Goal: Navigation & Orientation: Find specific page/section

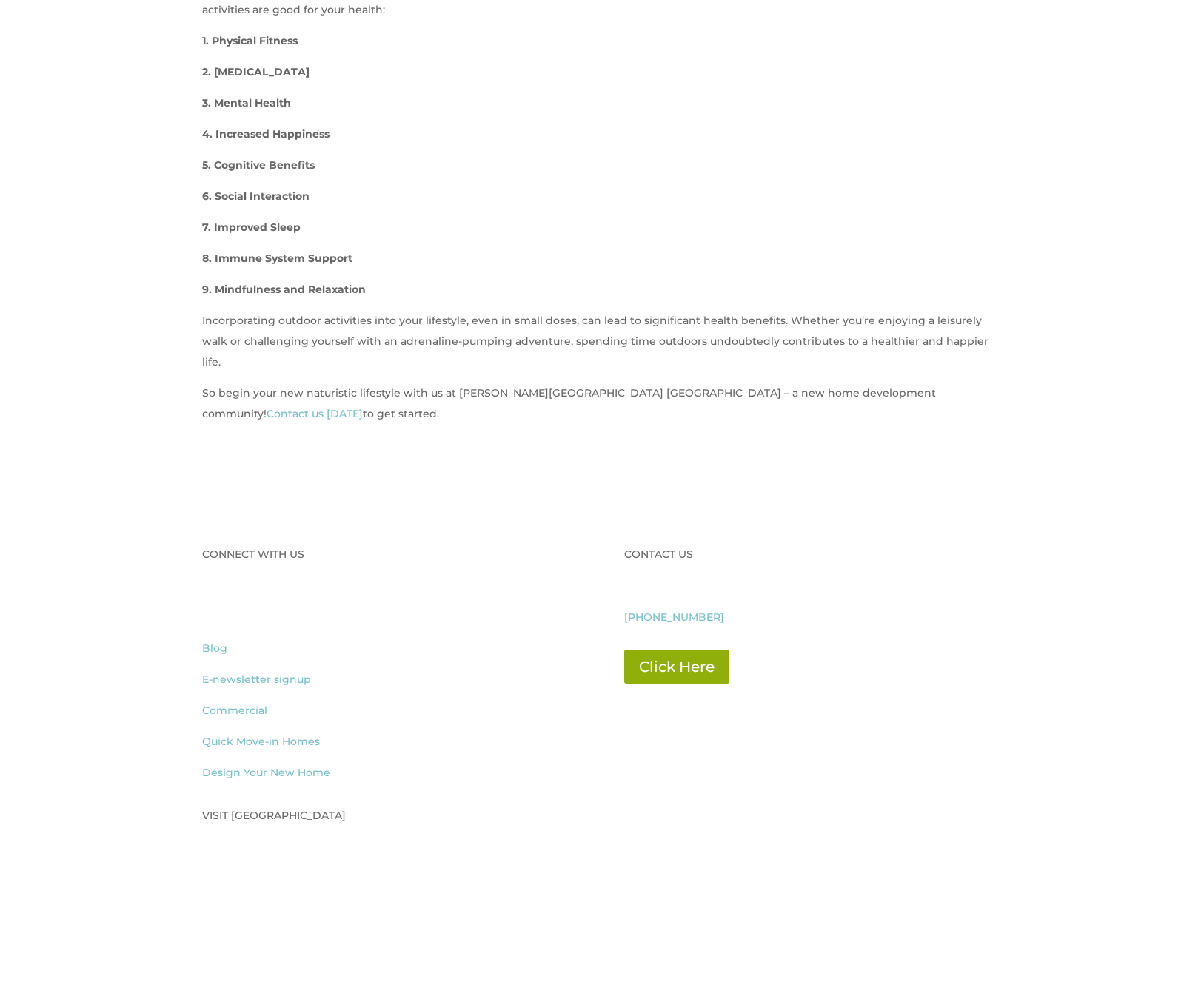
scroll to position [1480, 0]
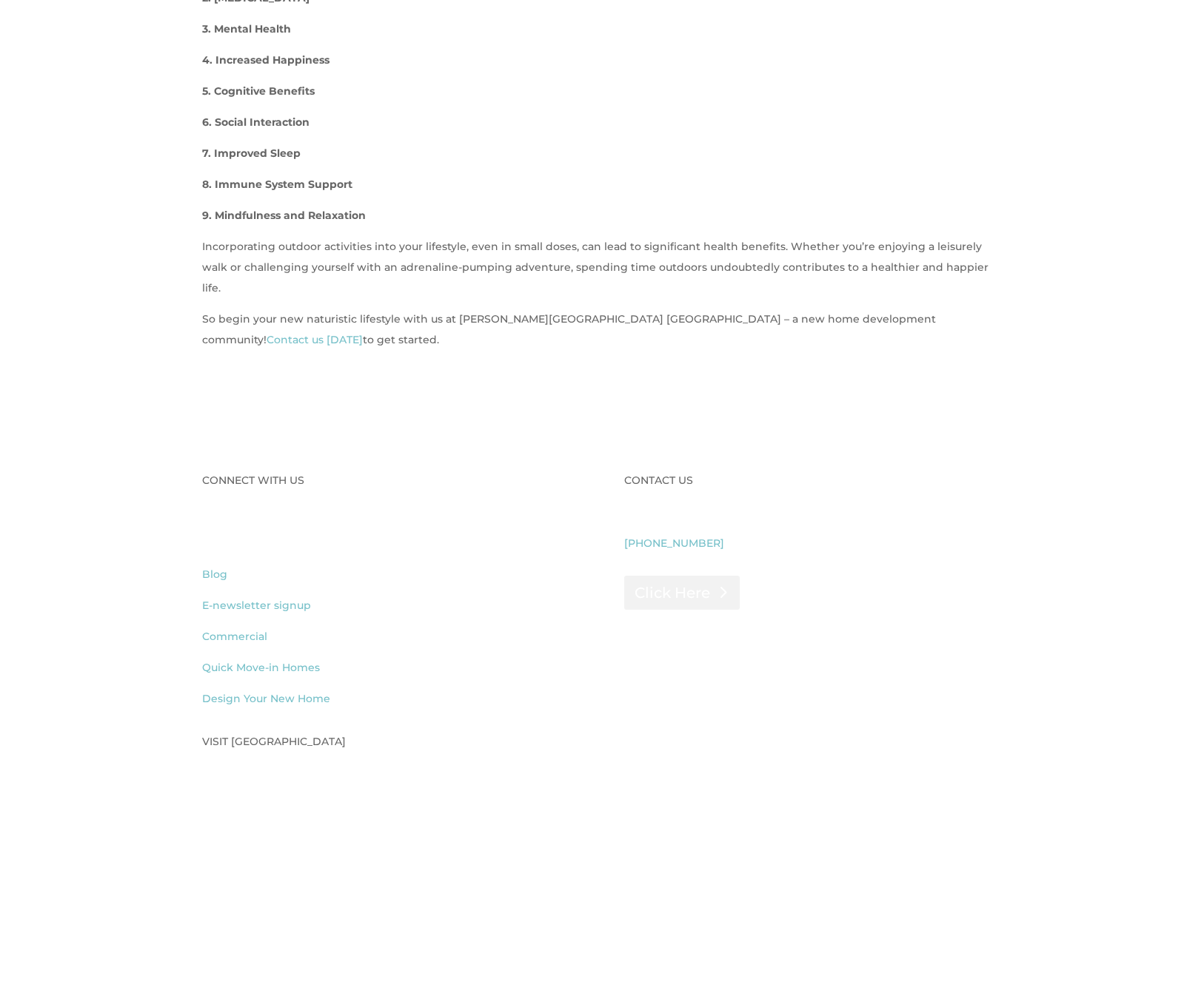
click at [664, 576] on link "Click Here" at bounding box center [682, 592] width 115 height 34
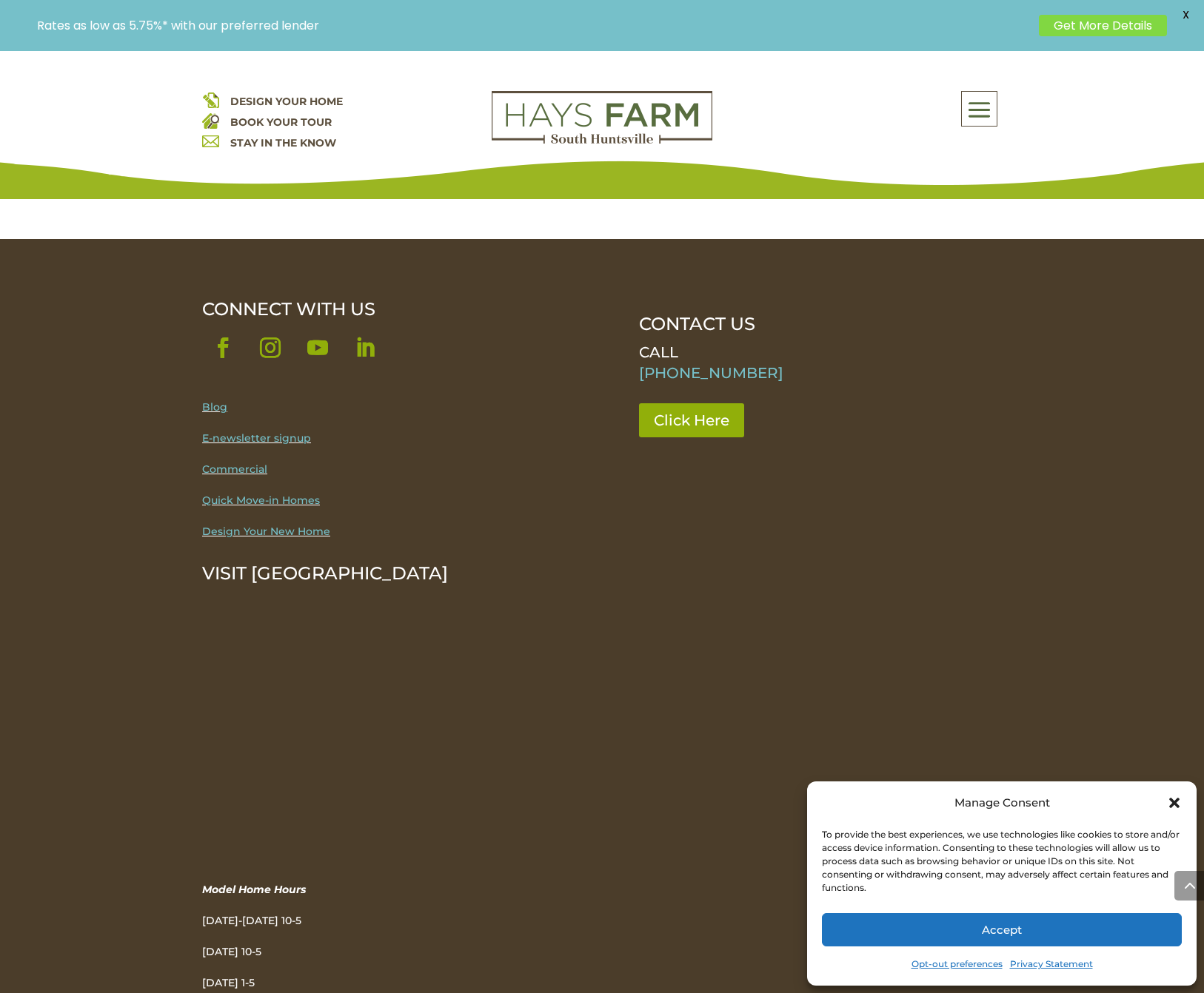
scroll to position [1531, 0]
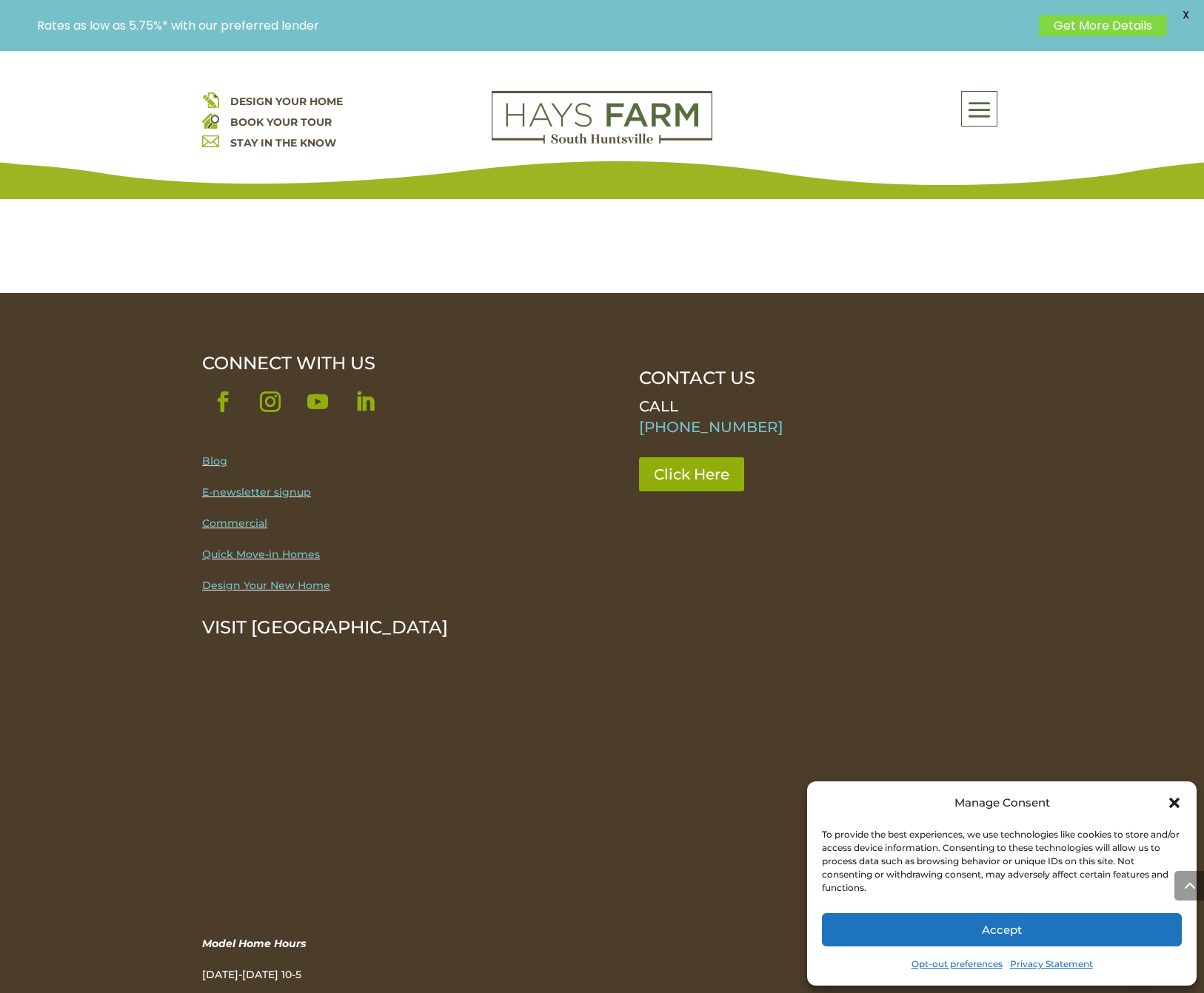
click at [220, 547] on link "Quick Move-in Homes" at bounding box center [261, 554] width 118 height 13
